Goal: Entertainment & Leisure: Consume media (video, audio)

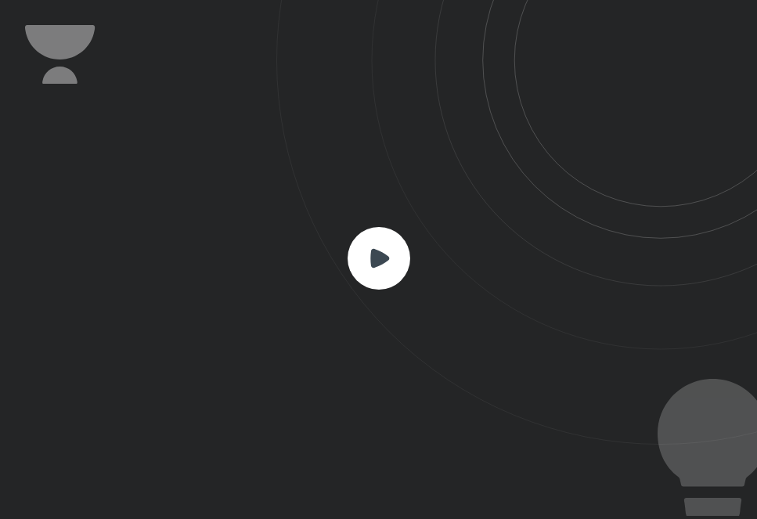
scroll to position [519, 757]
click at [379, 274] on rect at bounding box center [378, 258] width 63 height 63
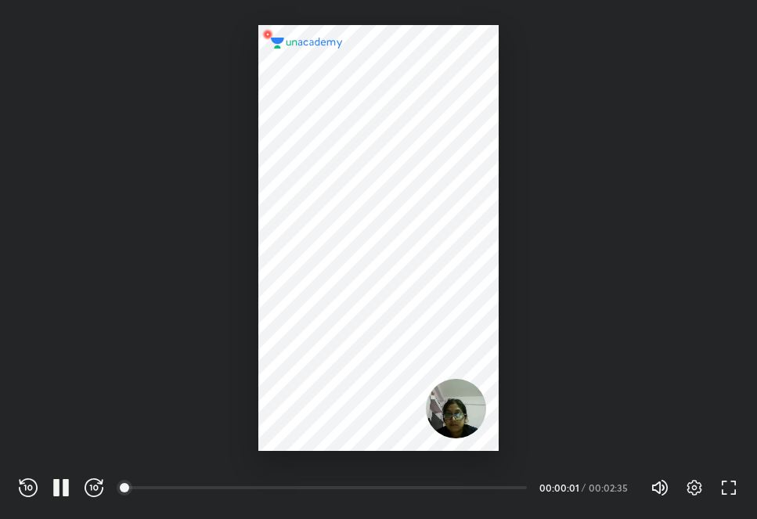
click at [404, 361] on div at bounding box center [377, 238] width 239 height 426
click at [423, 215] on div at bounding box center [377, 238] width 239 height 426
click at [363, 226] on div at bounding box center [377, 238] width 239 height 426
click at [365, 193] on div at bounding box center [377, 238] width 239 height 426
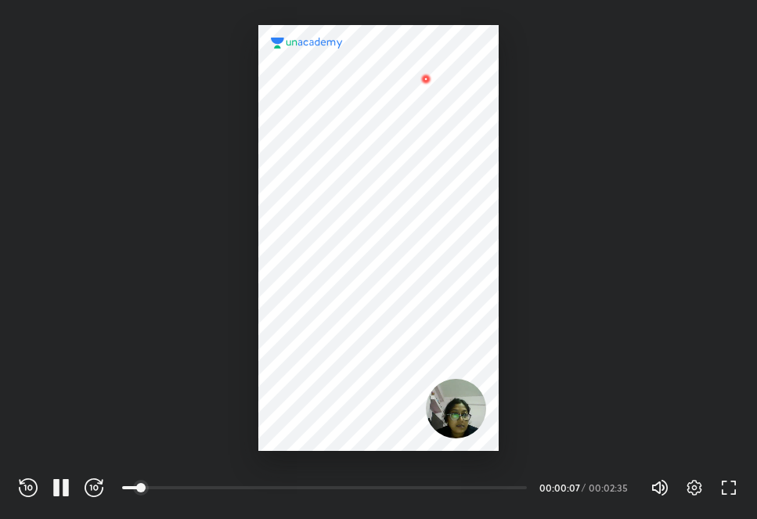
click at [143, 337] on div at bounding box center [378, 225] width 757 height 451
click at [413, 282] on div at bounding box center [377, 238] width 239 height 426
drag, startPoint x: 413, startPoint y: 282, endPoint x: 260, endPoint y: 232, distance: 161.3
click at [260, 232] on div at bounding box center [377, 238] width 239 height 426
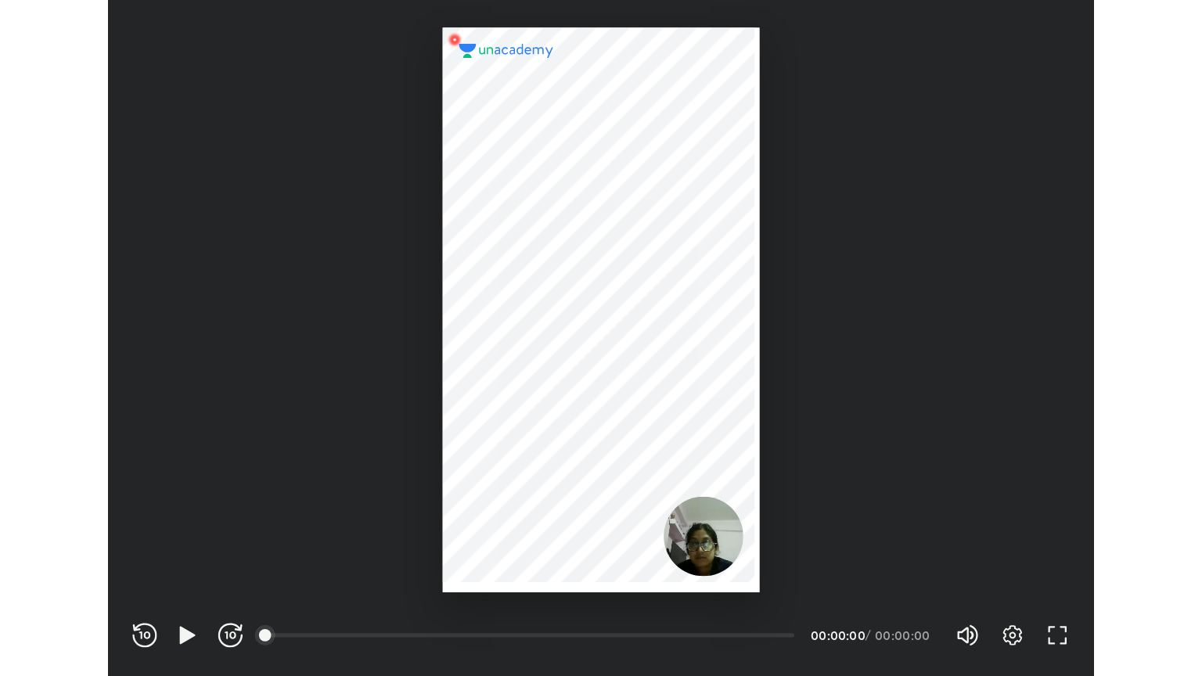
scroll to position [519, 757]
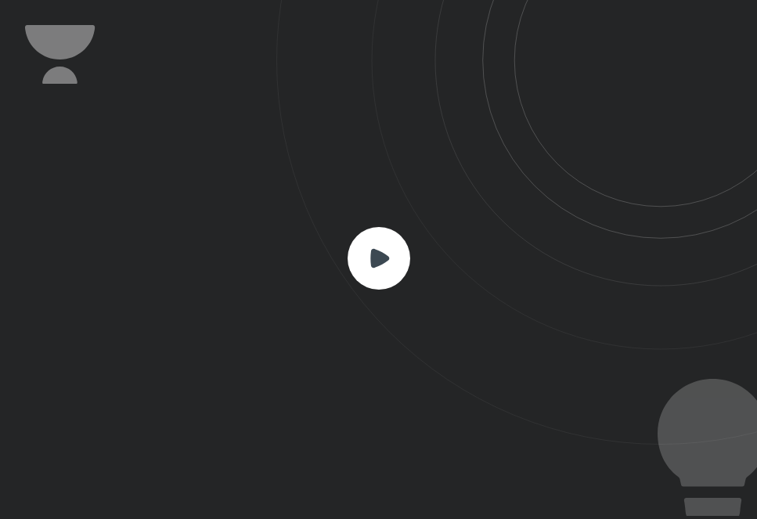
click at [382, 260] on icon at bounding box center [379, 257] width 19 height 19
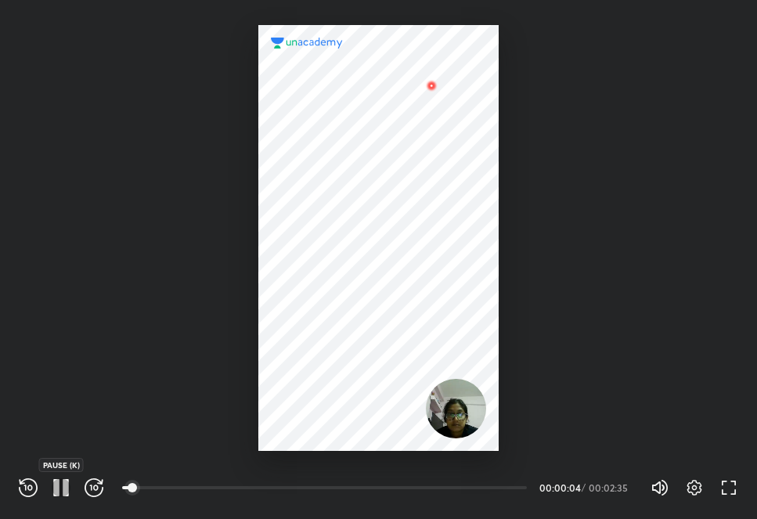
click at [59, 480] on icon "button" at bounding box center [61, 487] width 19 height 19
click at [59, 482] on icon "button" at bounding box center [61, 487] width 19 height 19
click at [53, 485] on icon "button" at bounding box center [61, 487] width 19 height 19
click at [725, 486] on icon "button" at bounding box center [728, 487] width 19 height 19
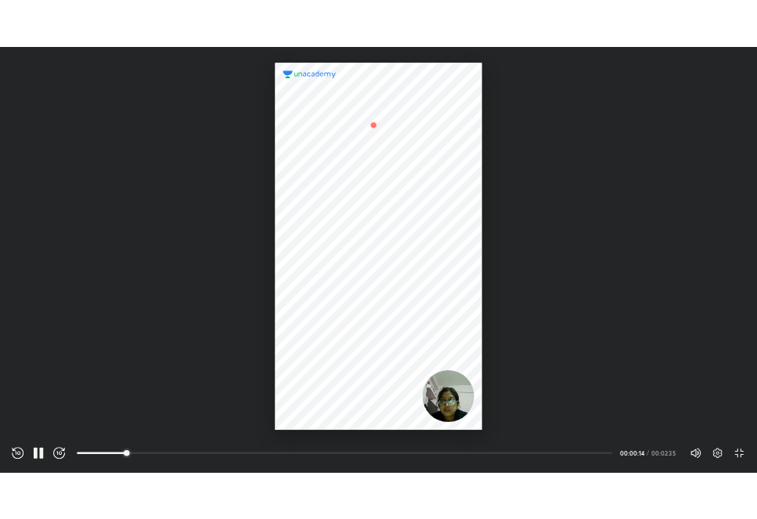
scroll to position [676, 1202]
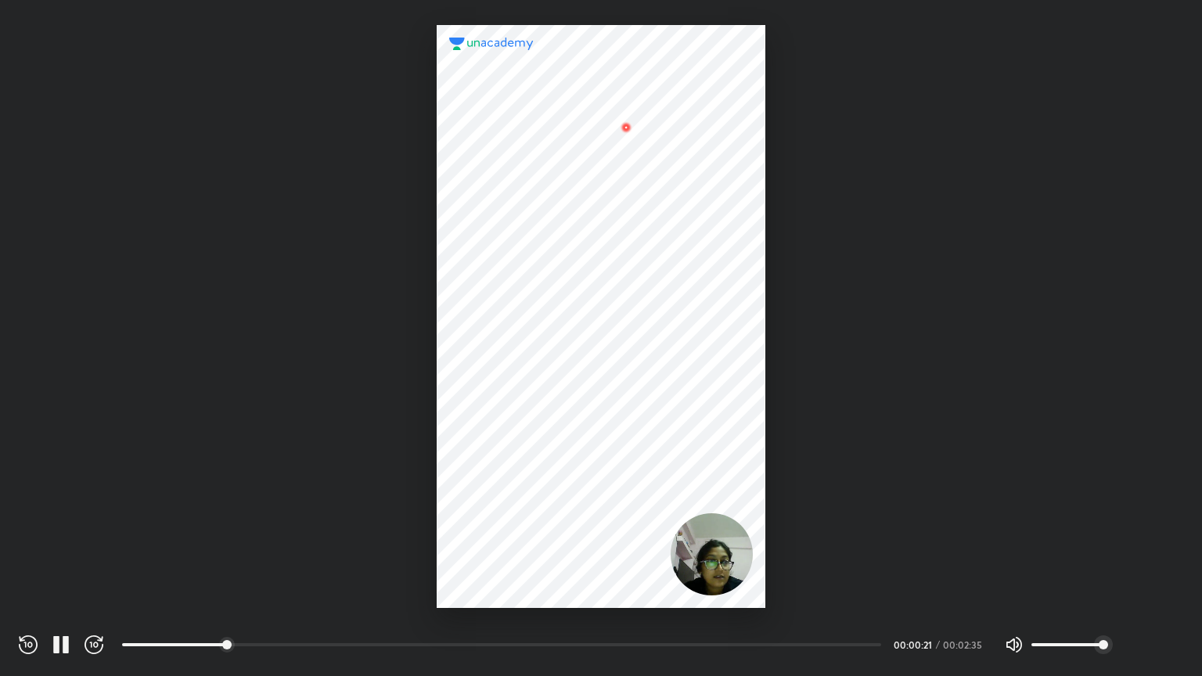
click at [756, 518] on icon "button" at bounding box center [1139, 644] width 19 height 19
click at [756, 491] on div at bounding box center [601, 338] width 1202 height 676
click at [756, 473] on div at bounding box center [601, 304] width 1202 height 608
click at [756, 518] on icon "button" at bounding box center [1139, 644] width 19 height 19
click at [756, 518] on div at bounding box center [601, 338] width 1202 height 676
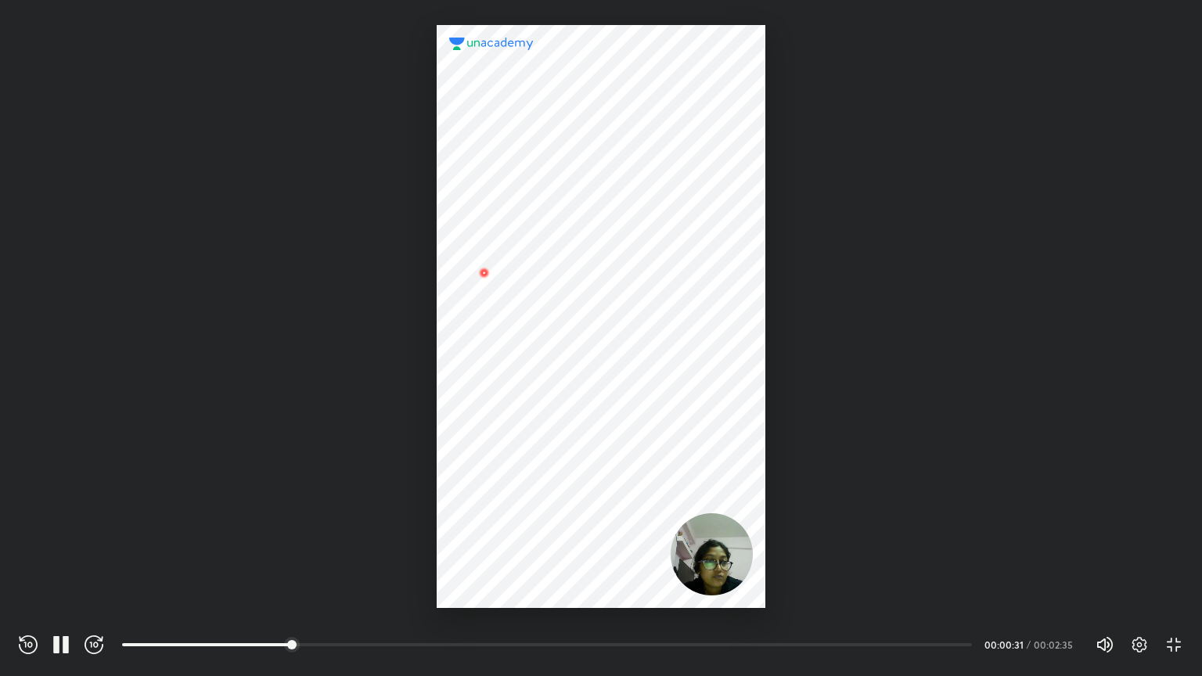
click at [756, 466] on div at bounding box center [601, 304] width 1202 height 608
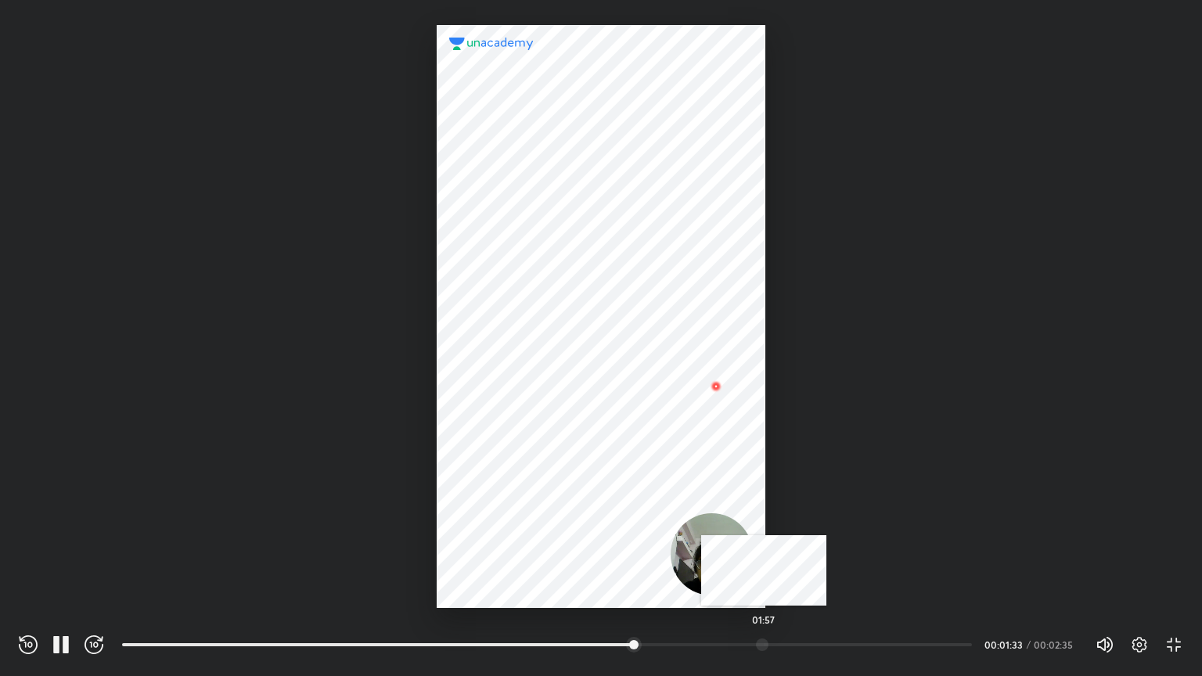
click at [756, 518] on div at bounding box center [762, 644] width 13 height 13
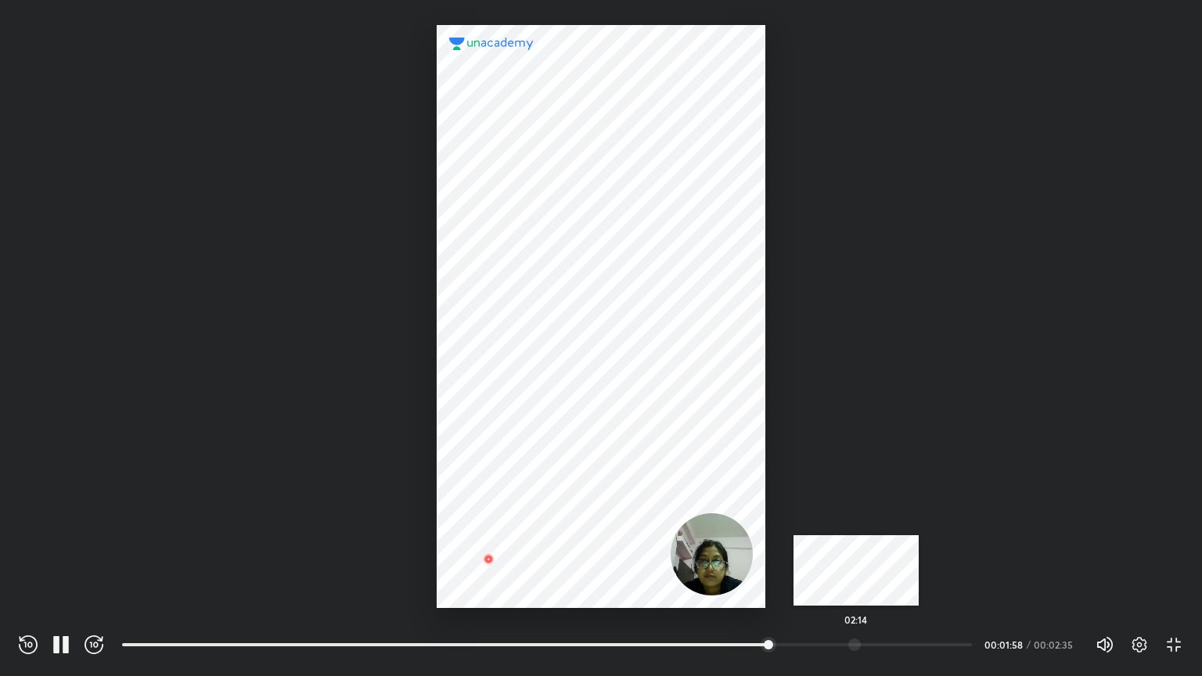
click at [756, 518] on div at bounding box center [854, 644] width 13 height 13
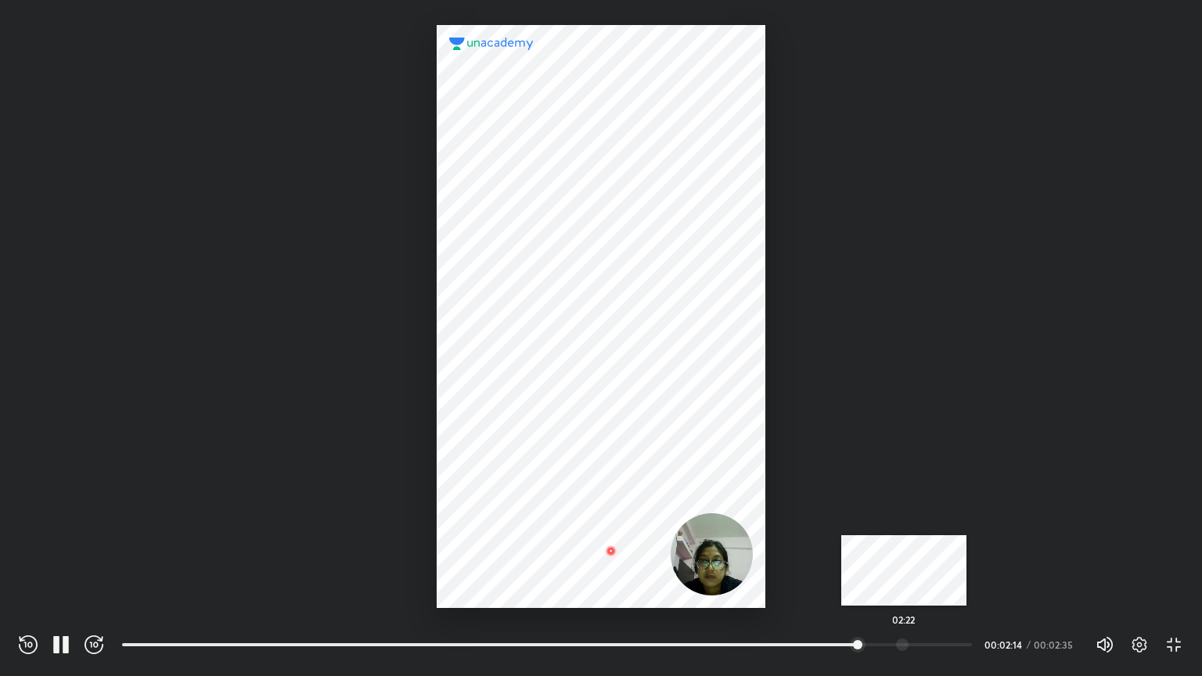
click at [756, 518] on div "02:22" at bounding box center [547, 645] width 850 height 16
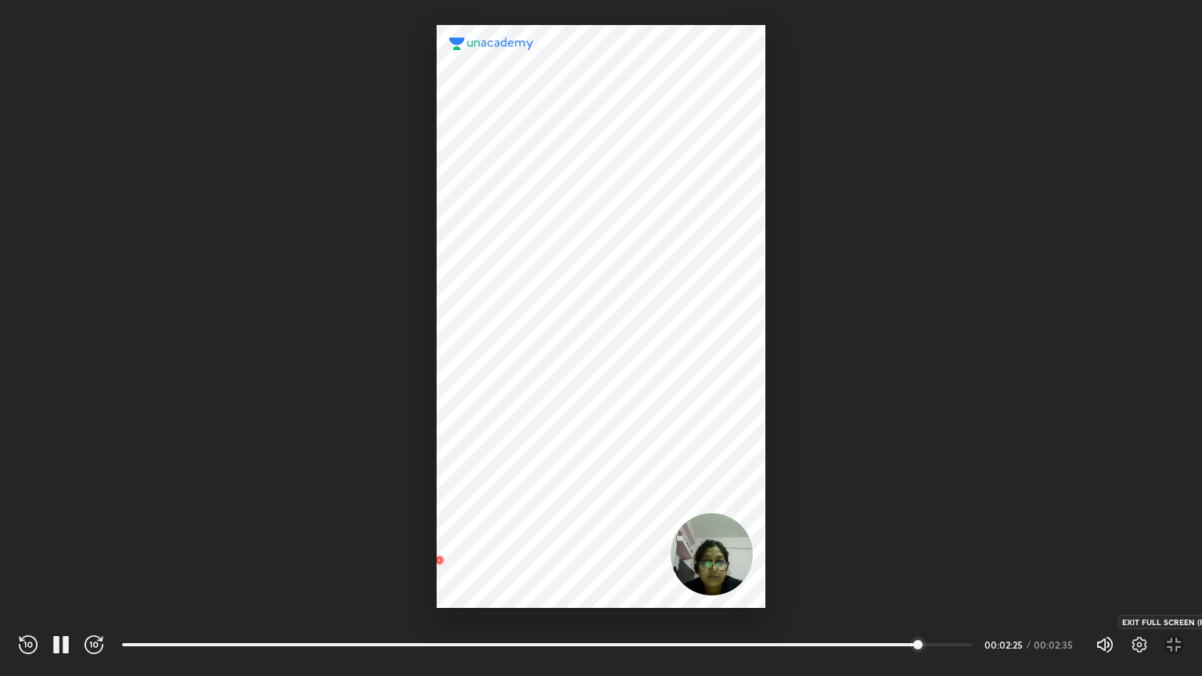
click at [756, 518] on icon "button" at bounding box center [1168, 648] width 5 height 5
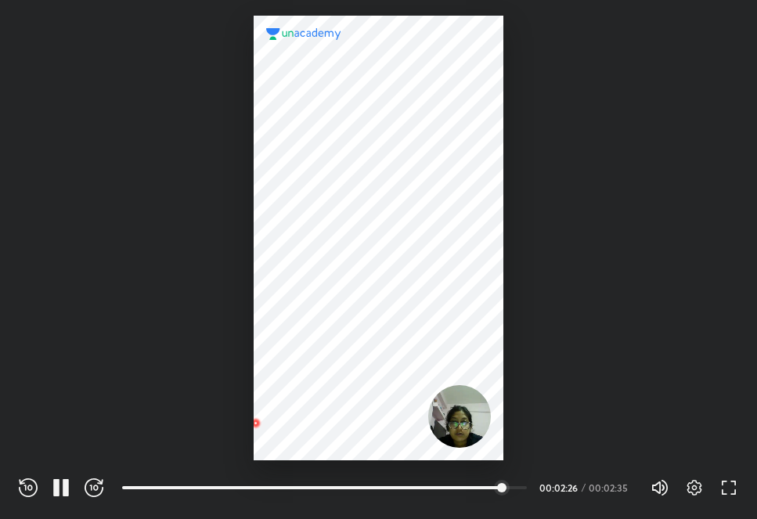
scroll to position [519, 757]
click at [361, 169] on div at bounding box center [378, 238] width 250 height 444
click at [60, 489] on icon "button" at bounding box center [61, 487] width 19 height 19
